Goal: Information Seeking & Learning: Learn about a topic

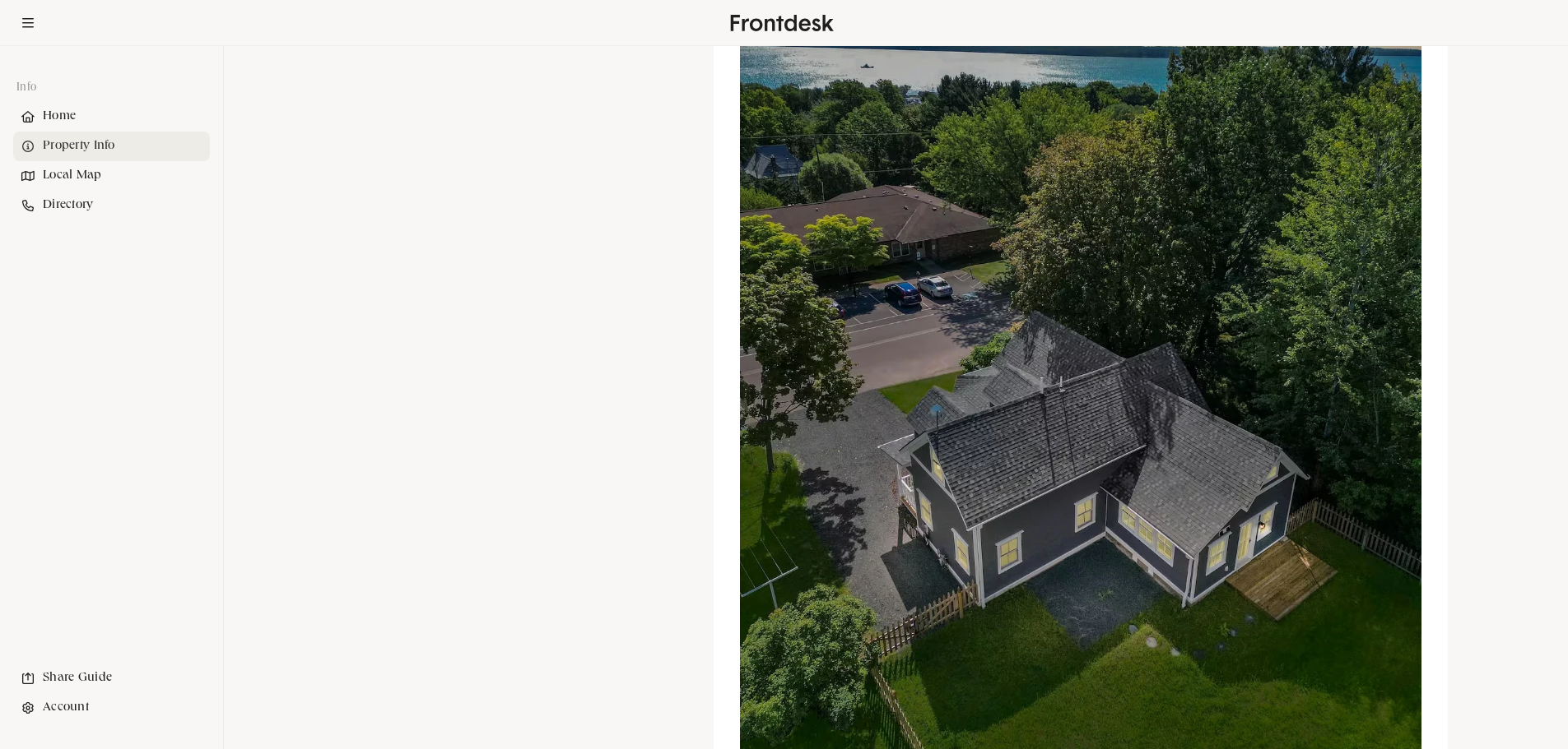
scroll to position [2197, 0]
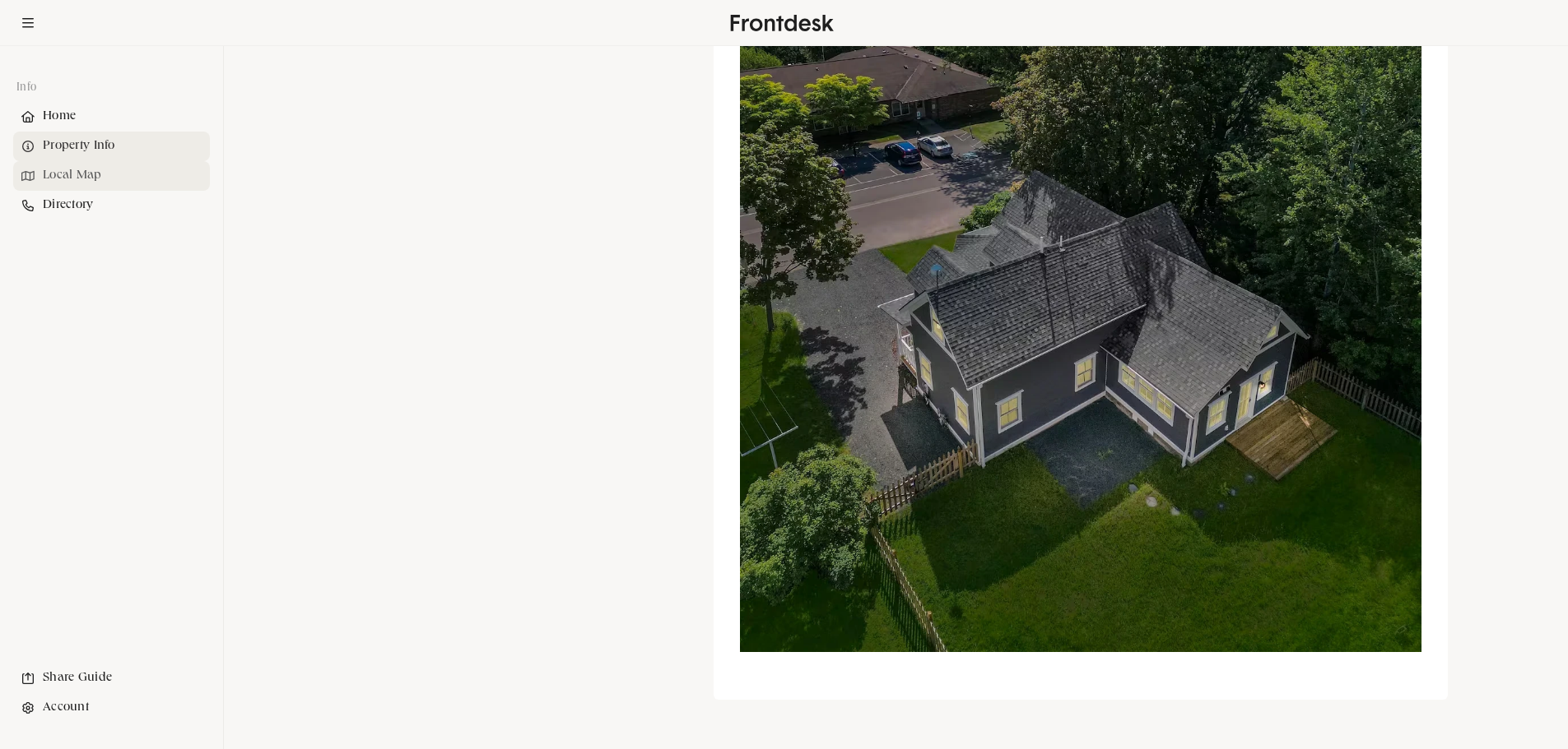
click at [93, 180] on div "Local Map" at bounding box center [111, 176] width 197 height 30
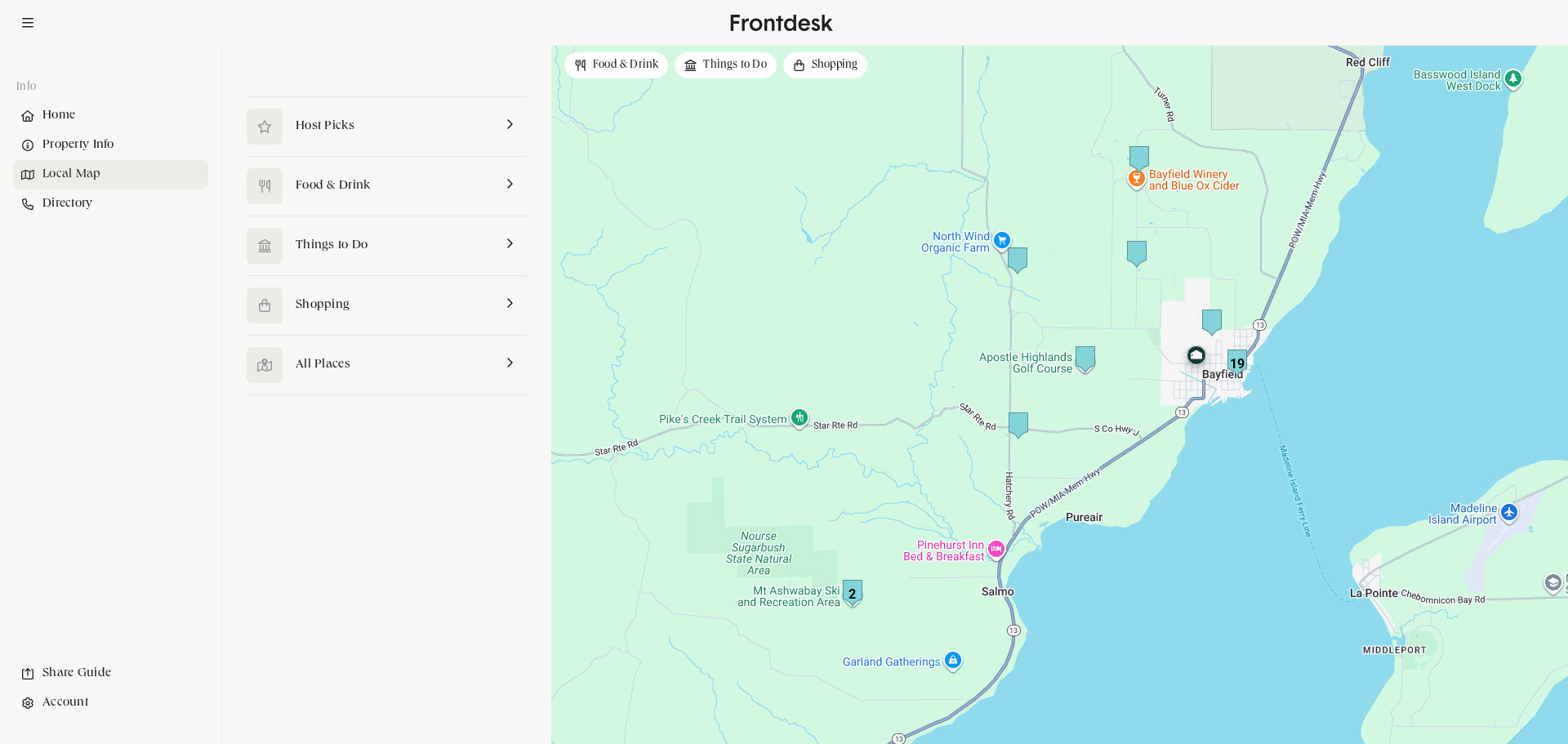
drag, startPoint x: 793, startPoint y: 520, endPoint x: 783, endPoint y: 511, distance: 13.5
click at [783, 511] on div at bounding box center [1060, 395] width 1016 height 698
click at [322, 130] on link at bounding box center [386, 127] width 280 height 59
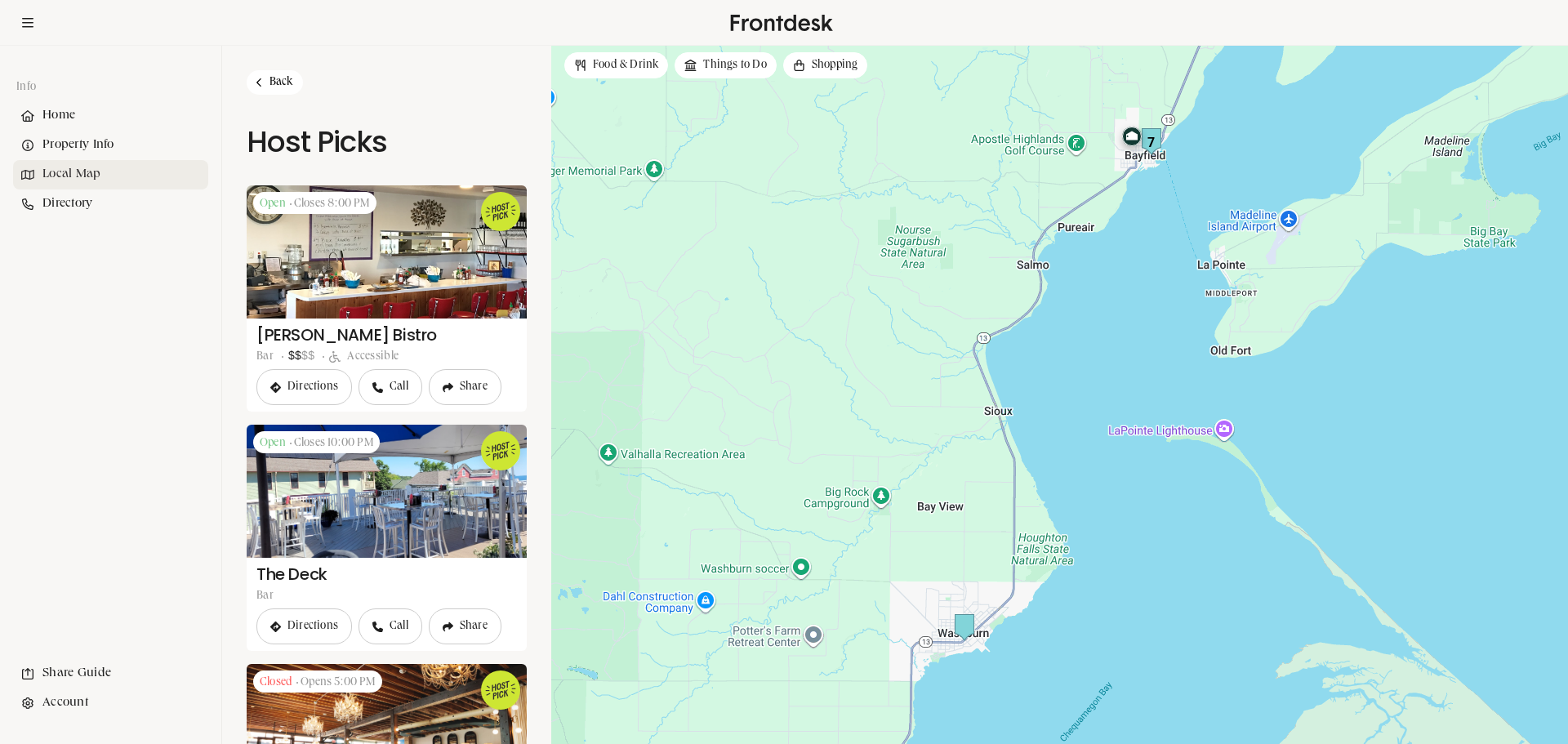
click at [278, 86] on link "Back" at bounding box center [275, 83] width 56 height 25
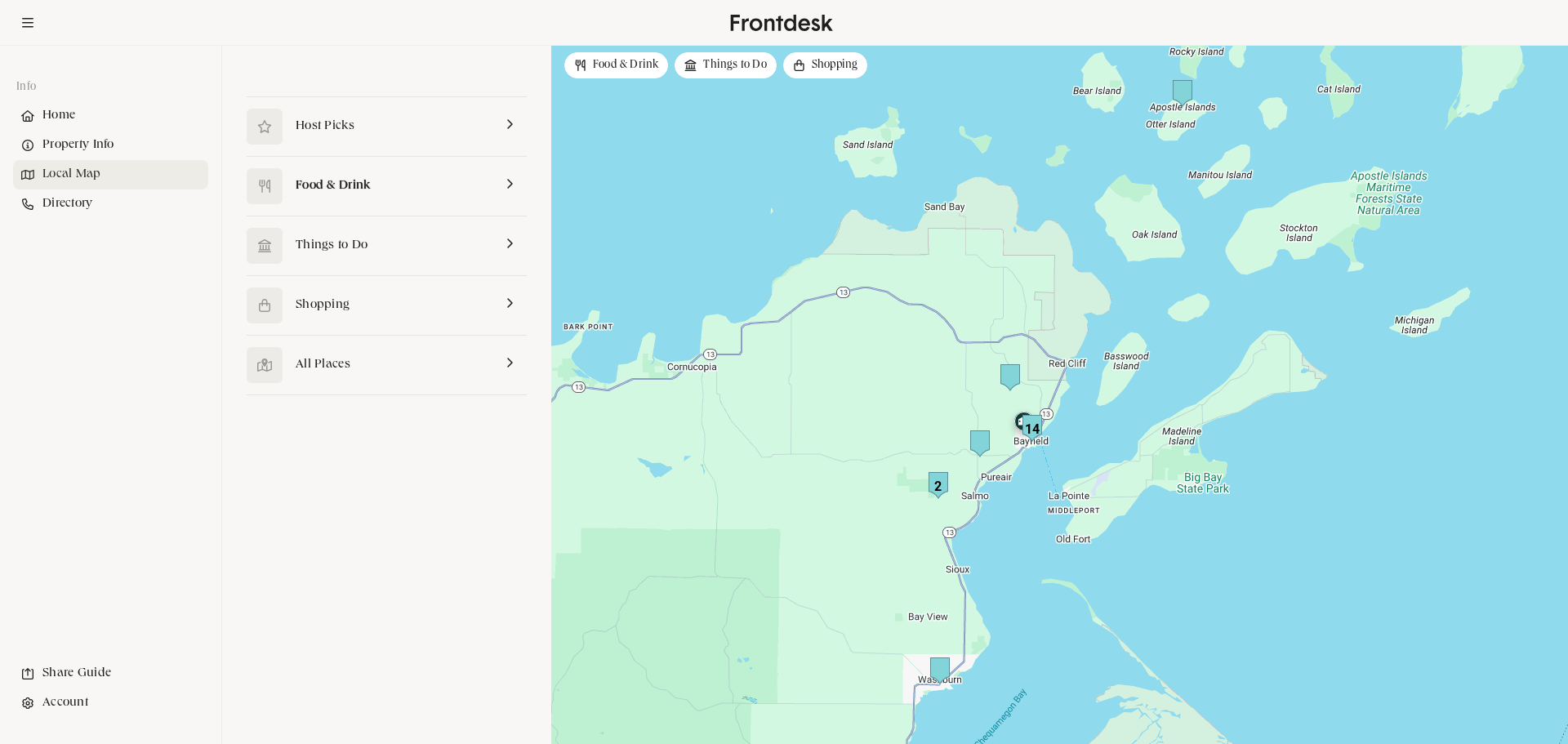
click at [315, 183] on link at bounding box center [386, 186] width 280 height 59
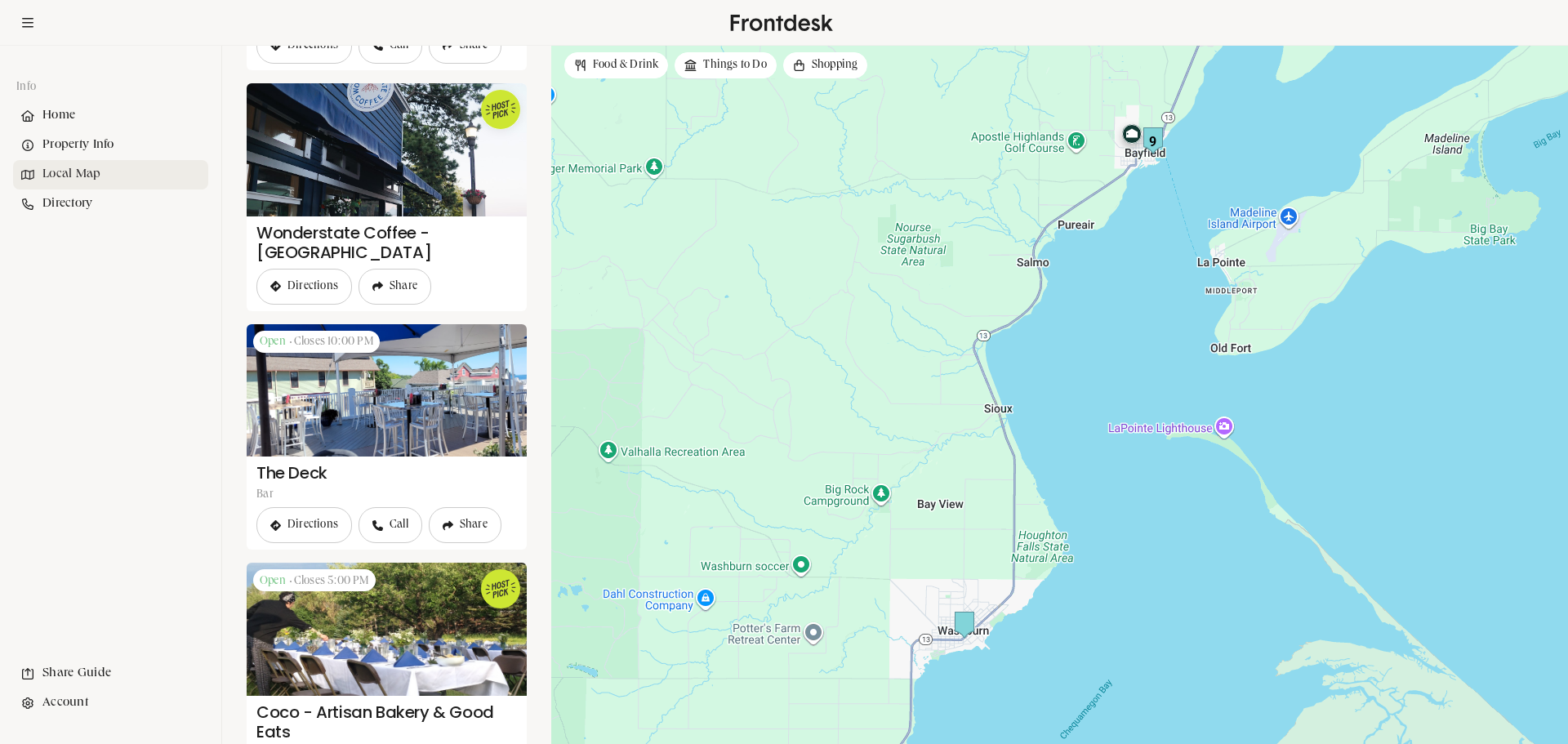
scroll to position [1808, 0]
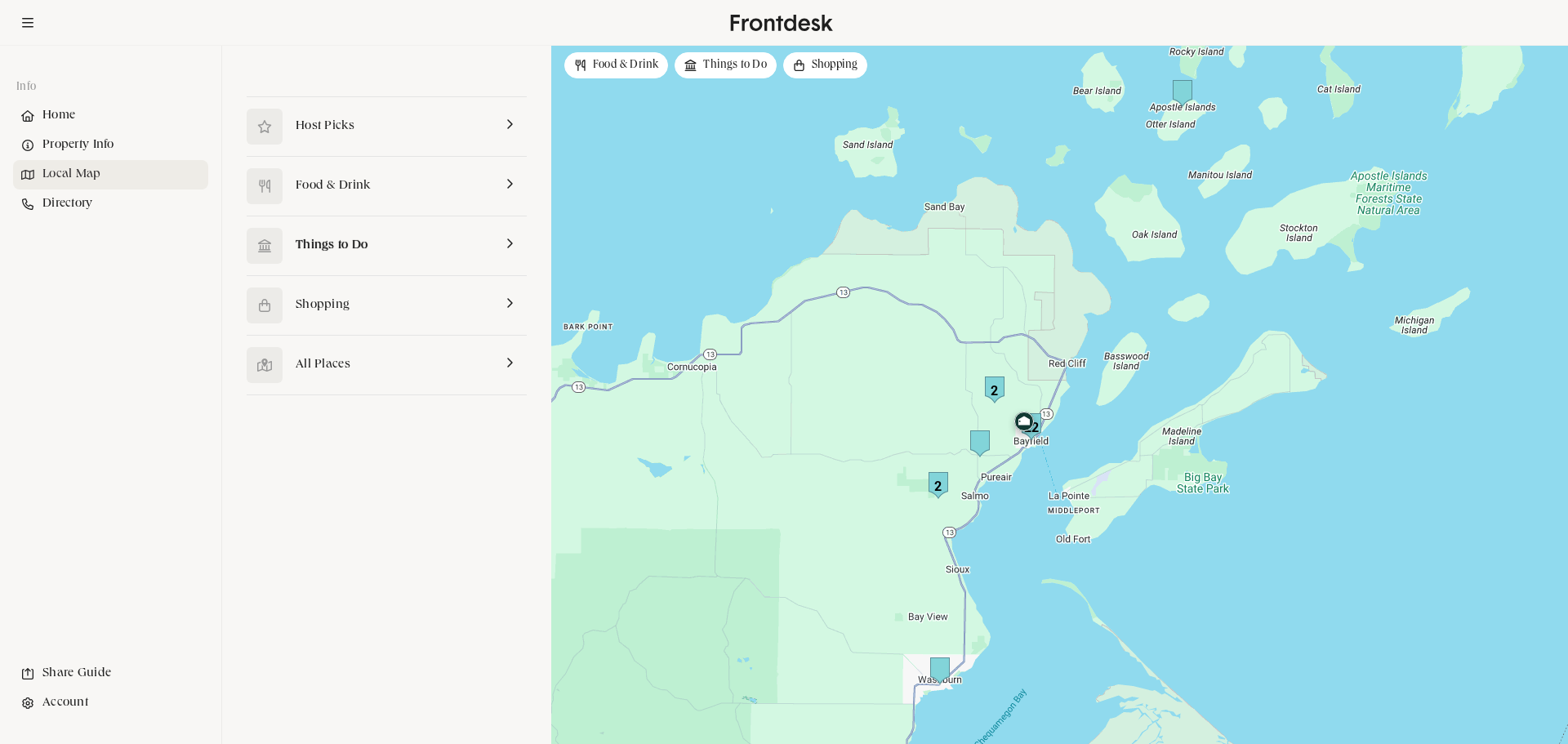
click at [349, 236] on link at bounding box center [386, 246] width 280 height 59
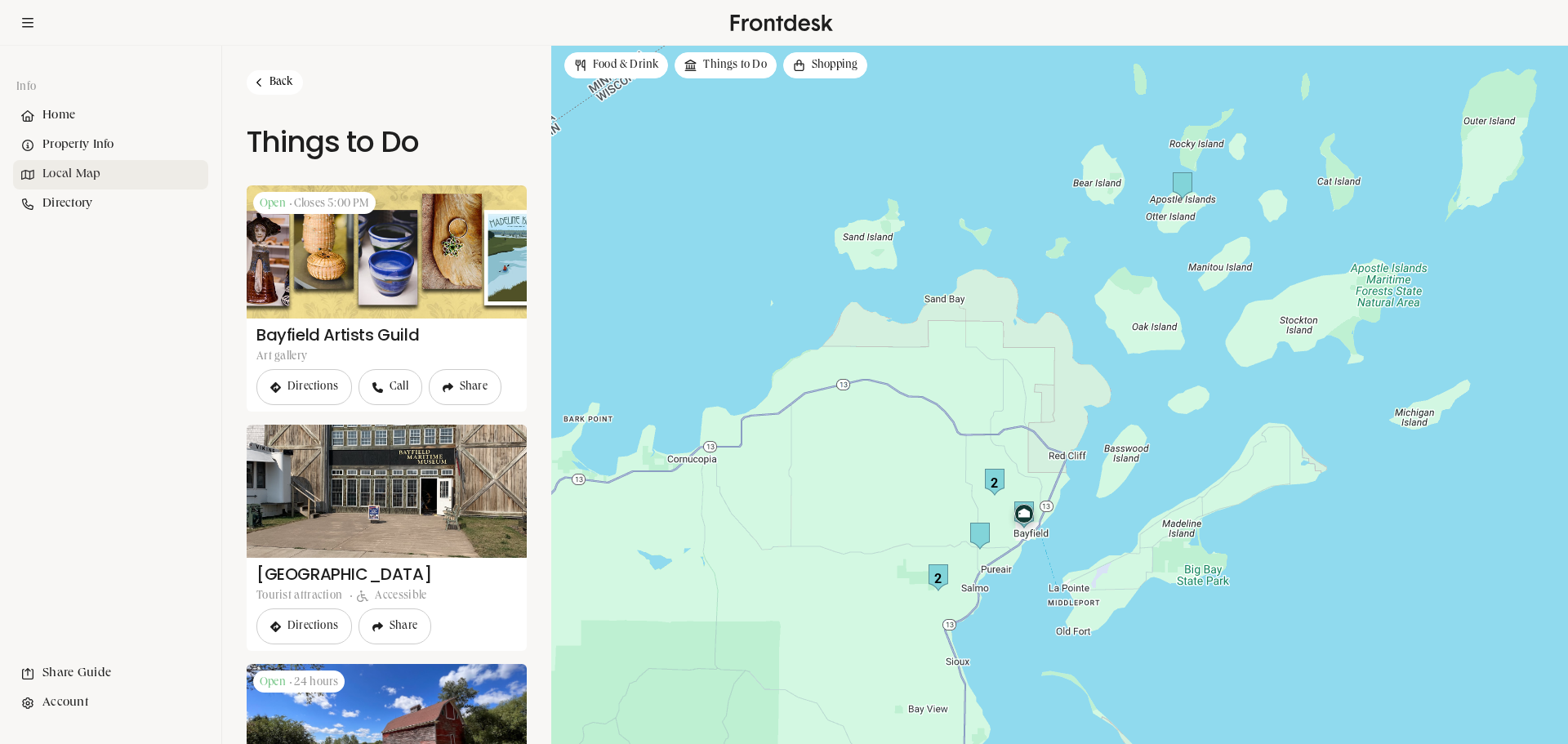
click at [283, 86] on link "Back" at bounding box center [275, 83] width 56 height 25
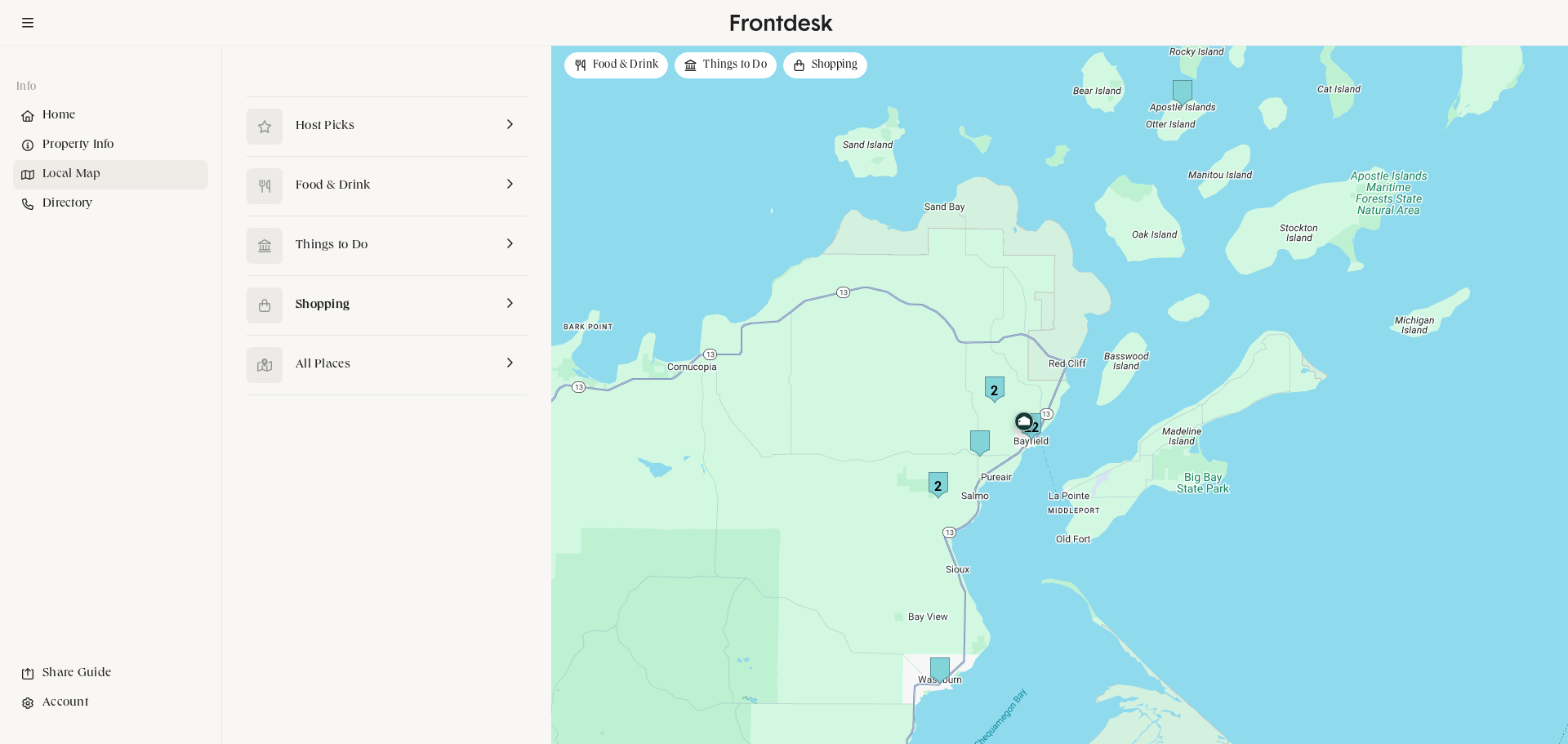
click at [347, 312] on link at bounding box center [386, 306] width 280 height 59
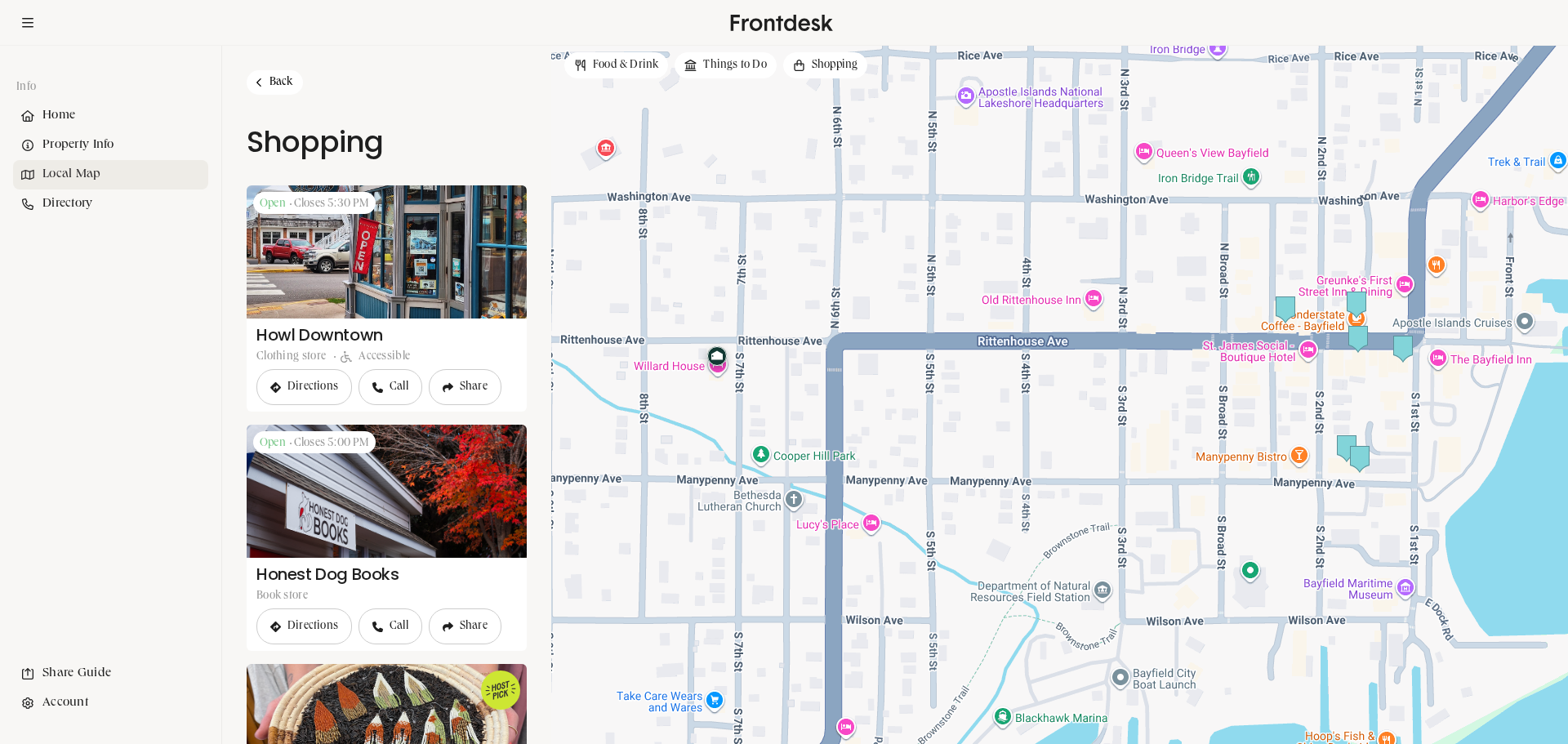
click at [271, 78] on link "Back" at bounding box center [275, 83] width 56 height 25
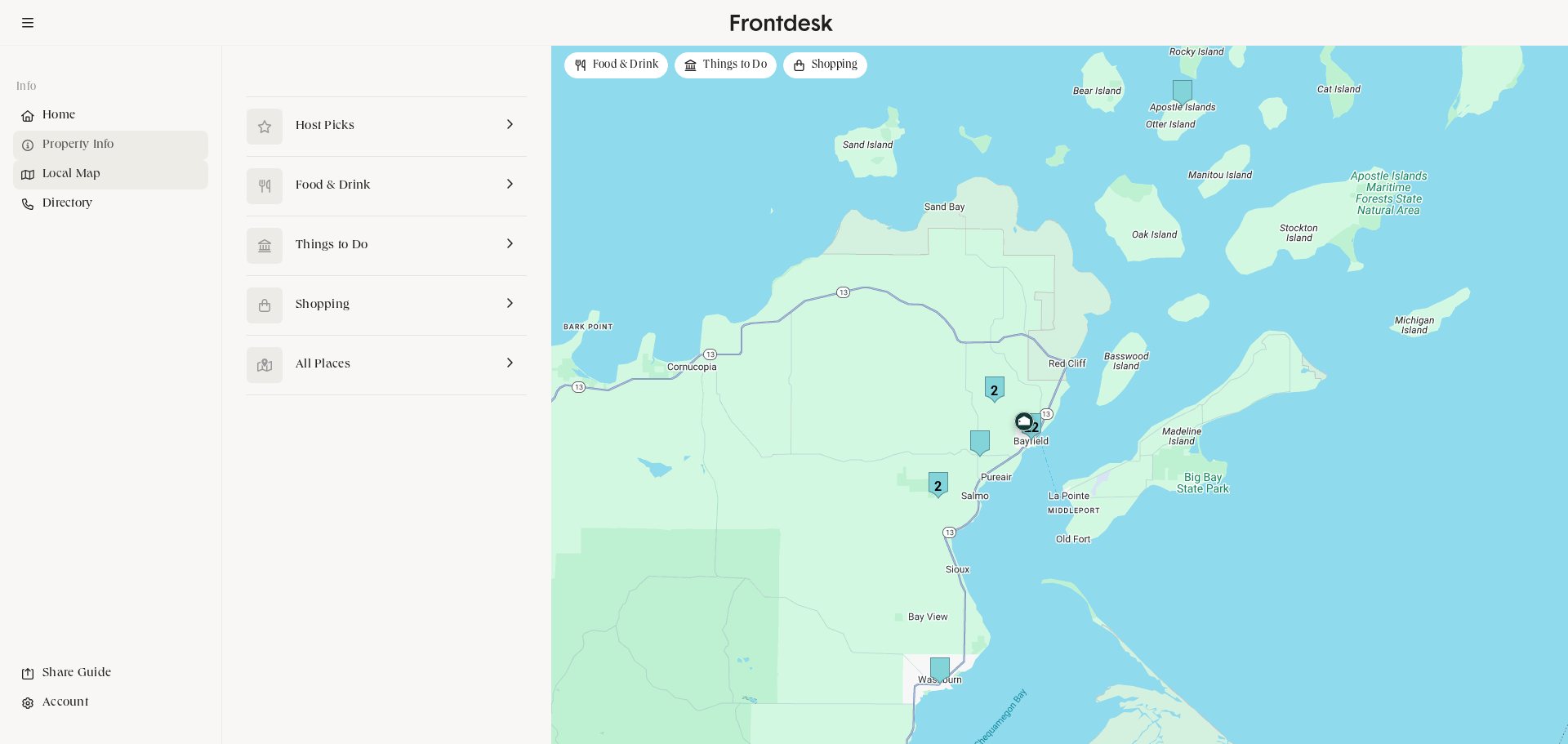
click at [92, 144] on div "Property Info" at bounding box center [110, 146] width 195 height 29
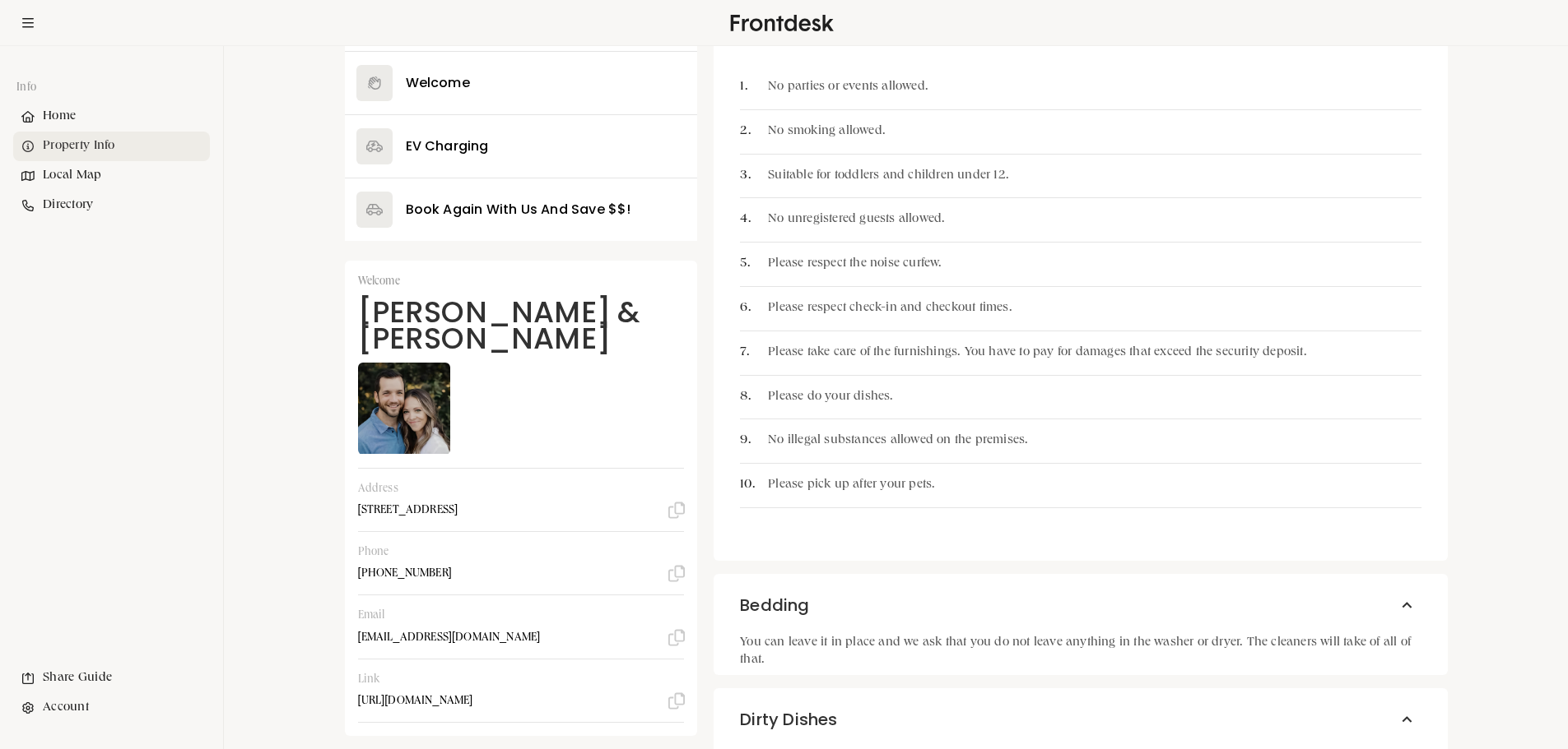
scroll to position [412, 0]
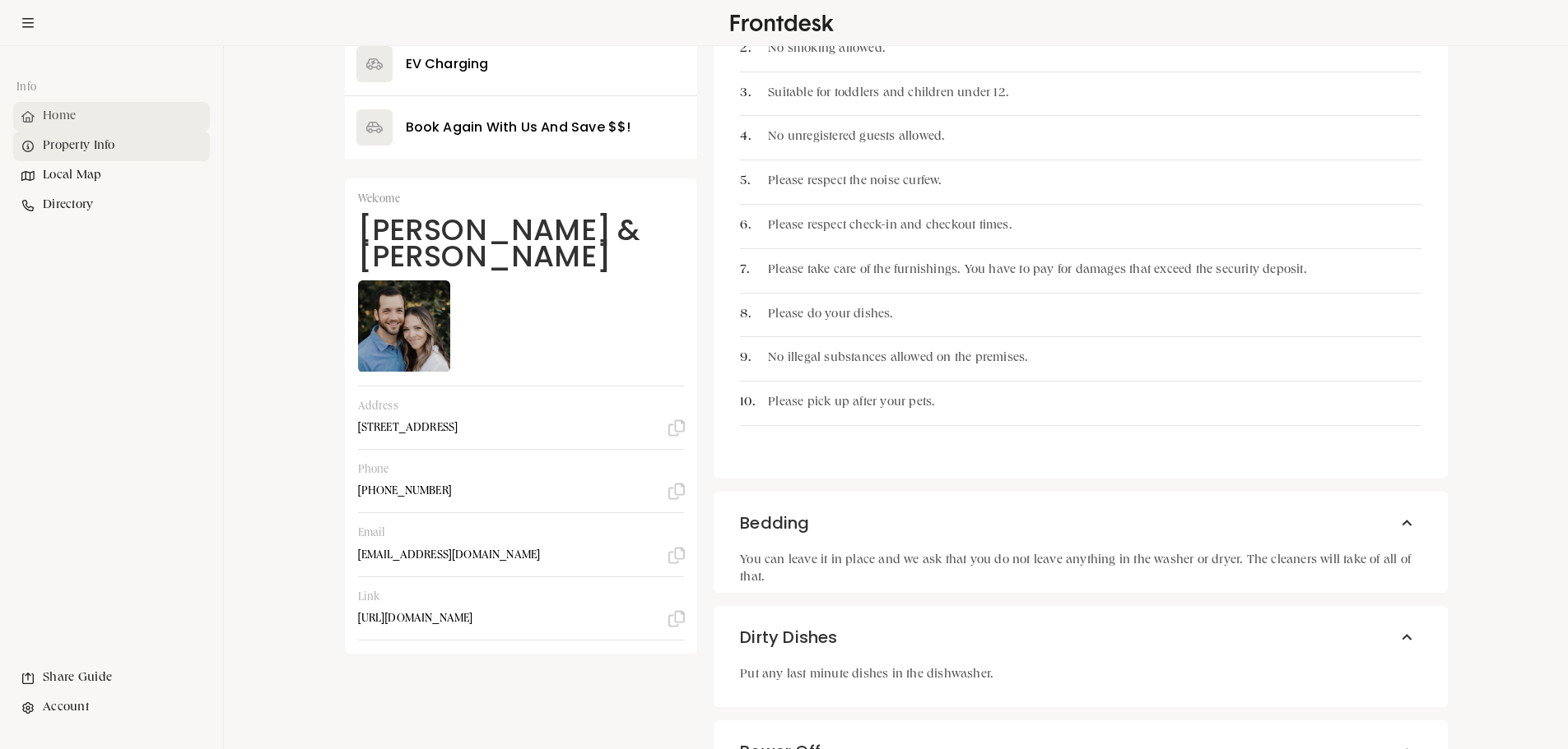
drag, startPoint x: 56, startPoint y: 119, endPoint x: 91, endPoint y: 129, distance: 36.4
click at [57, 119] on div "Home" at bounding box center [111, 117] width 197 height 30
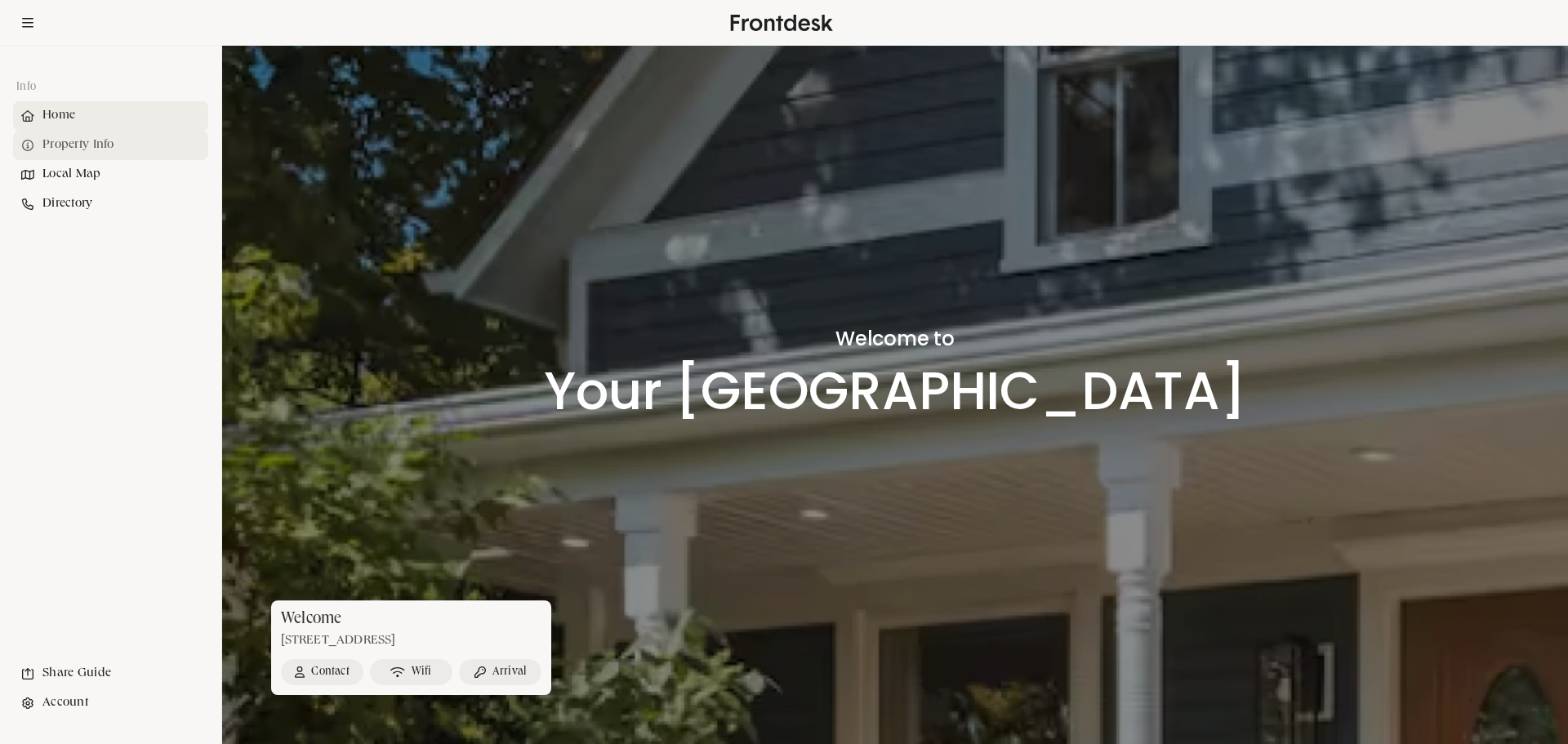
click at [107, 146] on div "Property Info" at bounding box center [110, 146] width 195 height 29
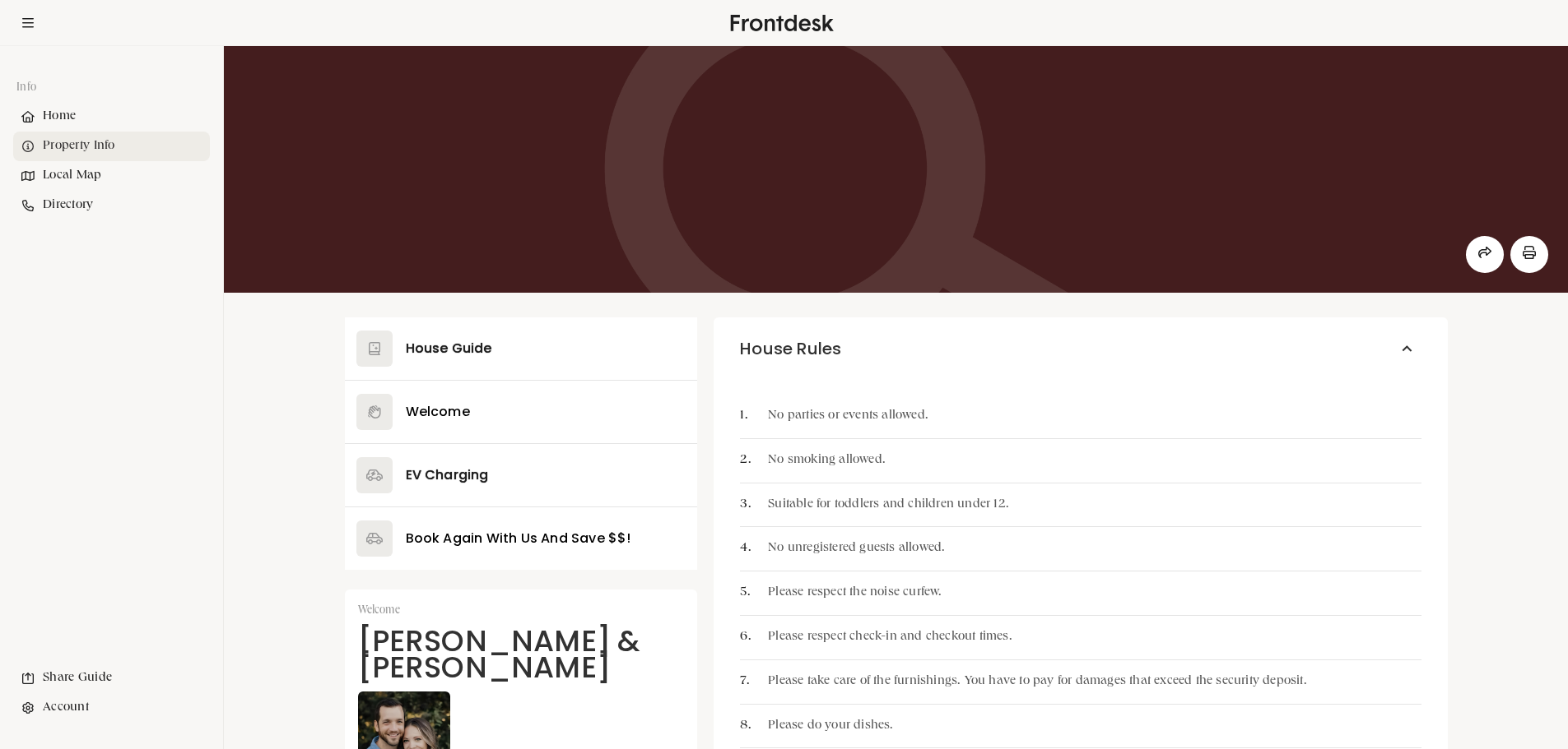
scroll to position [165, 0]
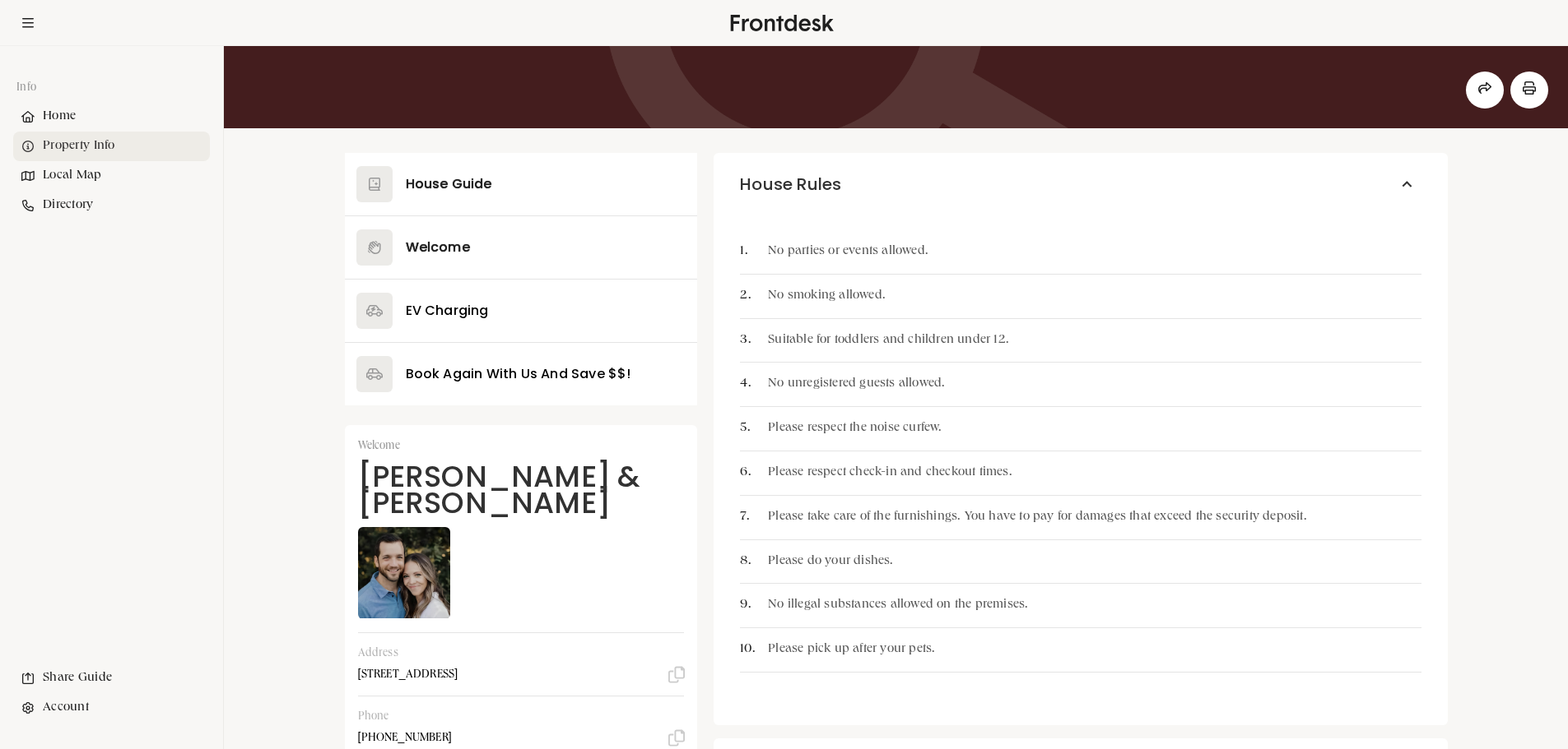
click at [425, 256] on button at bounding box center [521, 248] width 353 height 63
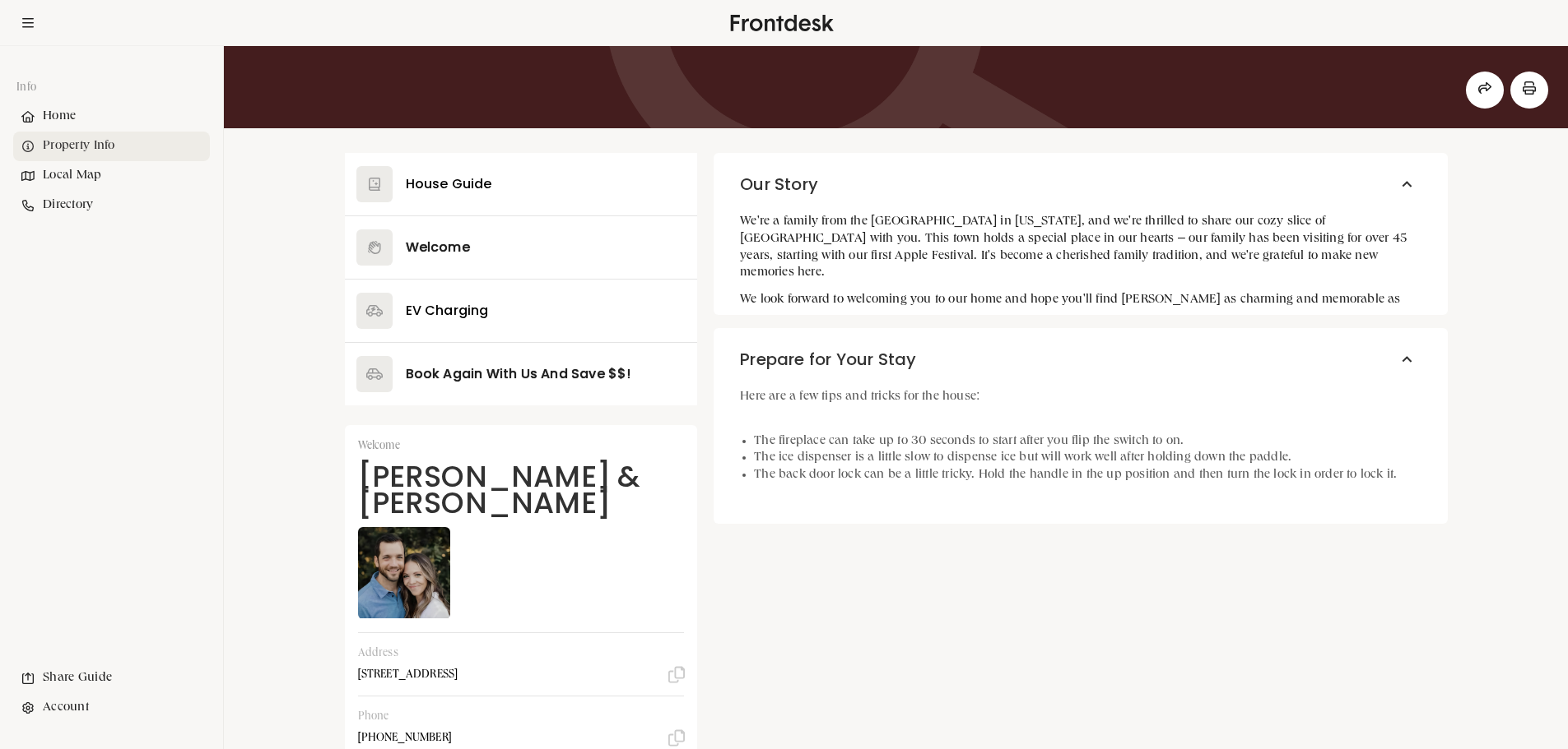
click at [456, 382] on button at bounding box center [521, 374] width 353 height 63
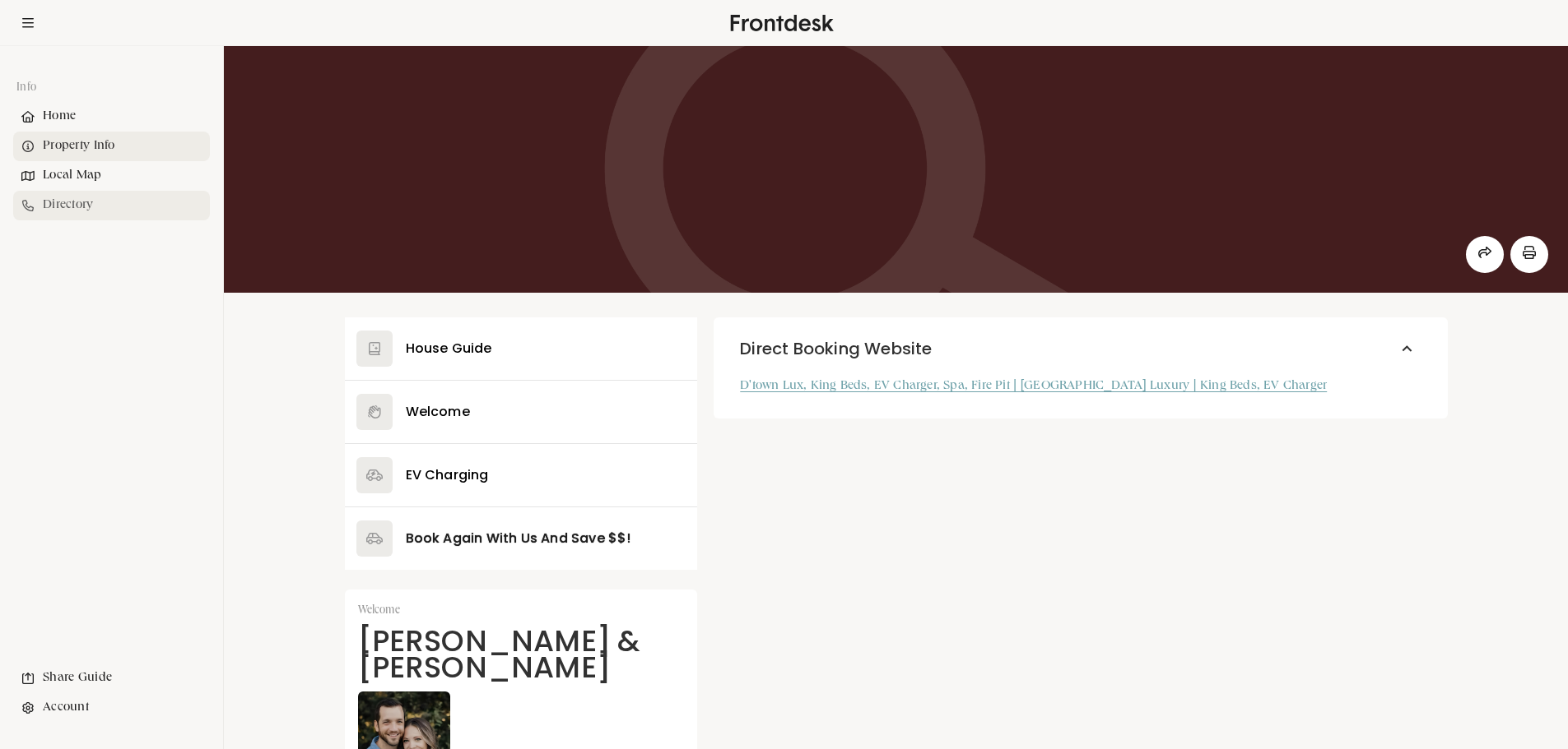
click at [77, 198] on div "Directory" at bounding box center [111, 206] width 197 height 30
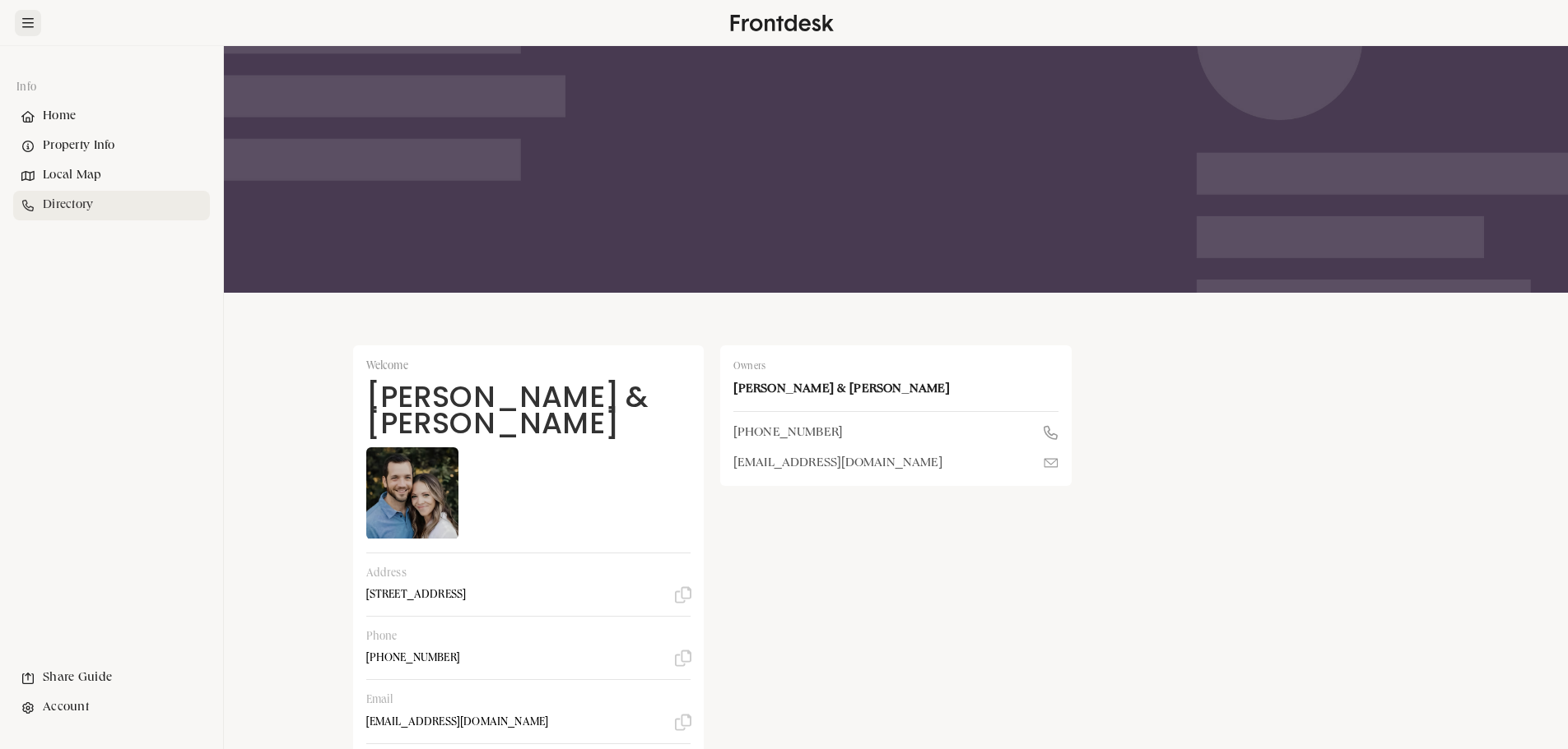
click at [30, 24] on icon at bounding box center [28, 23] width 12 height 13
